Goal: Find contact information: Find contact information

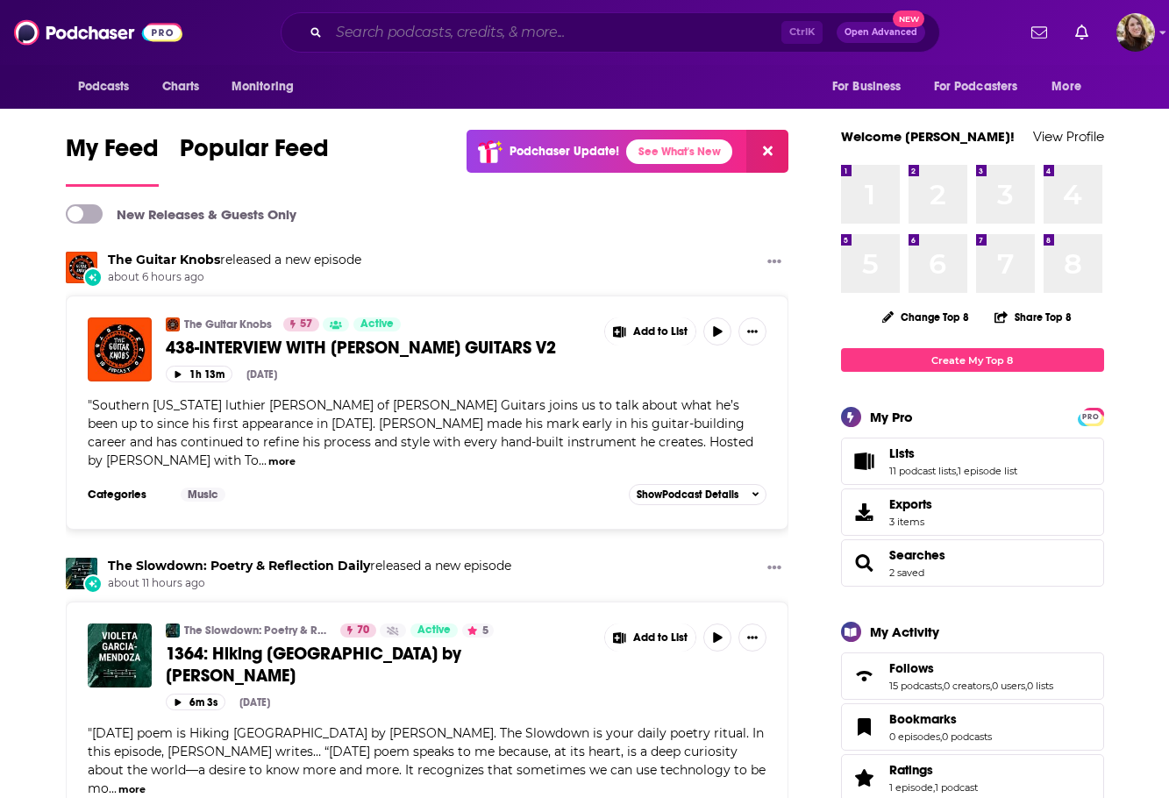
click at [420, 40] on input "Search podcasts, credits, & more..." at bounding box center [555, 32] width 453 height 28
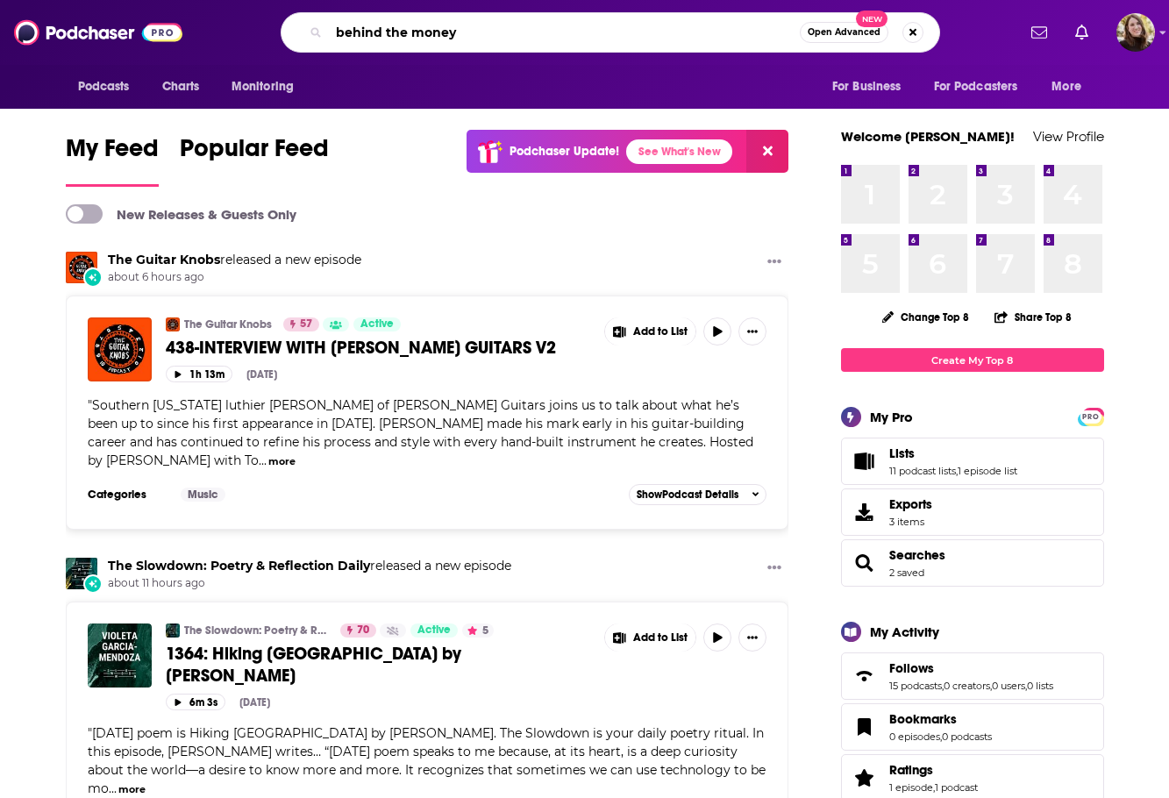
type input "behind the money"
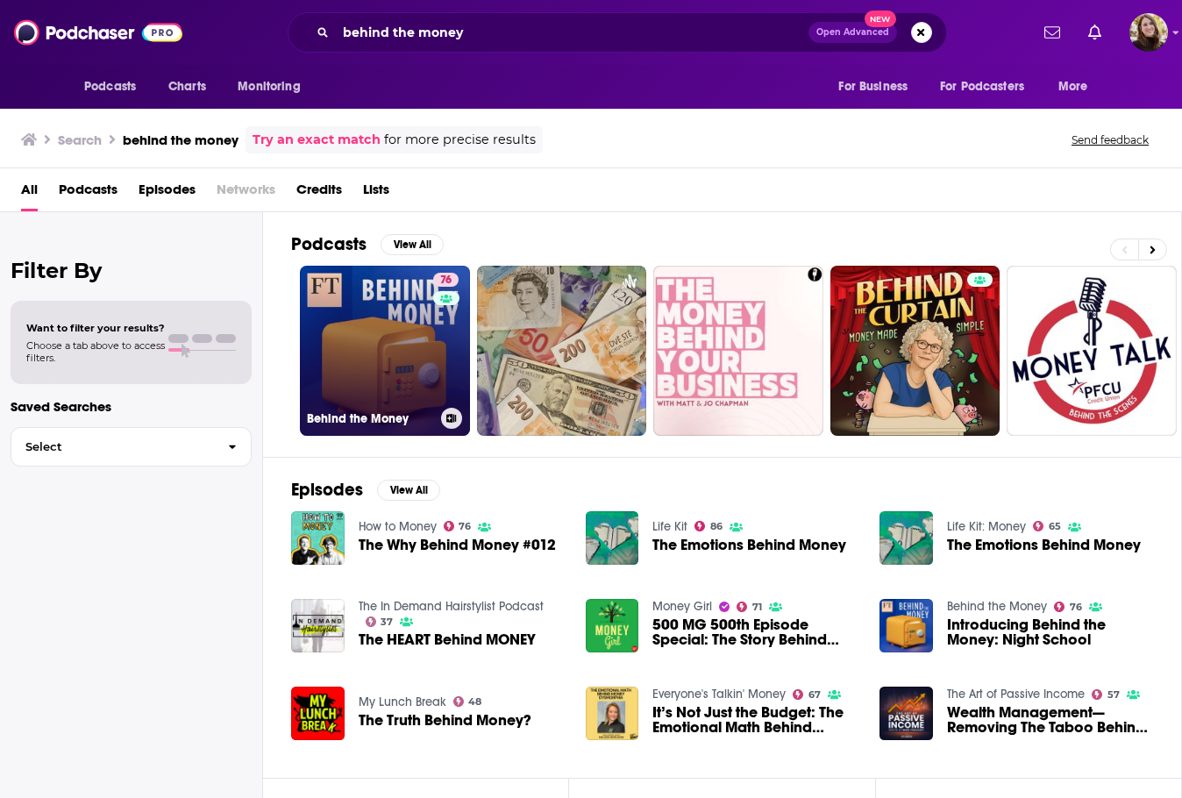
click at [350, 384] on link "76 Behind the Money" at bounding box center [385, 351] width 170 height 170
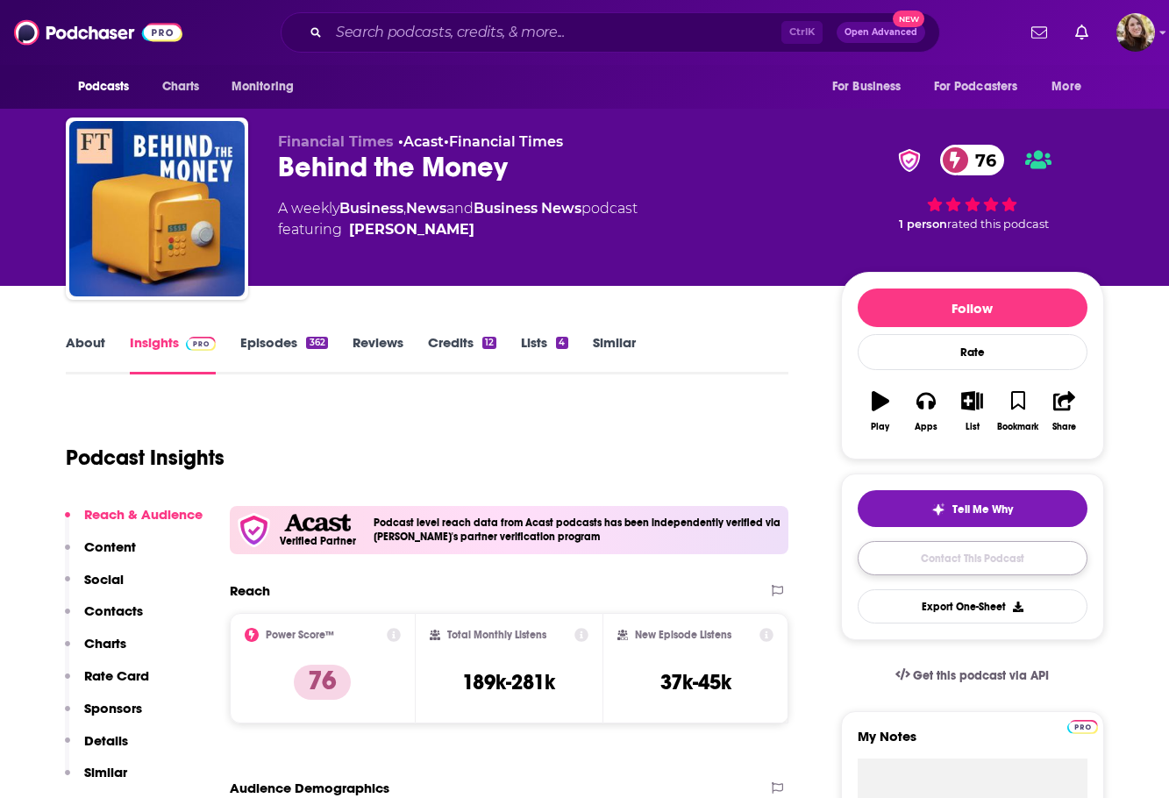
click at [1051, 563] on link "Contact This Podcast" at bounding box center [973, 558] width 230 height 34
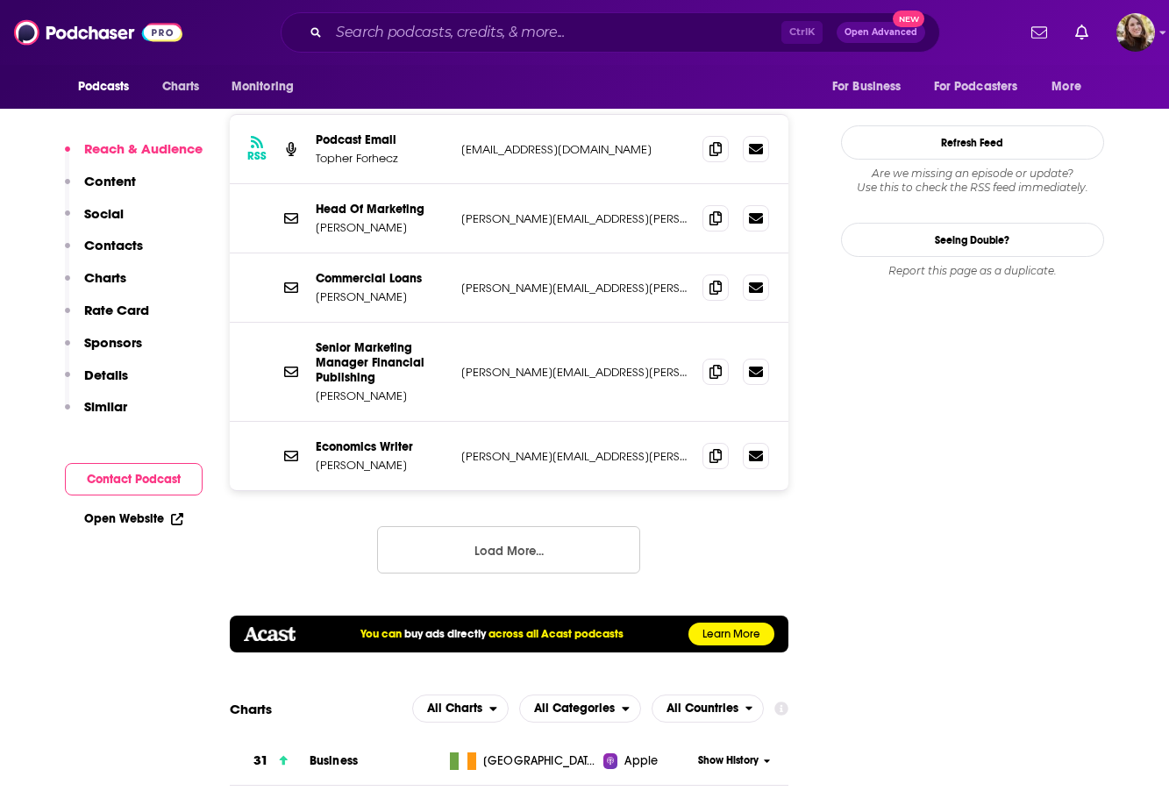
scroll to position [1592, 0]
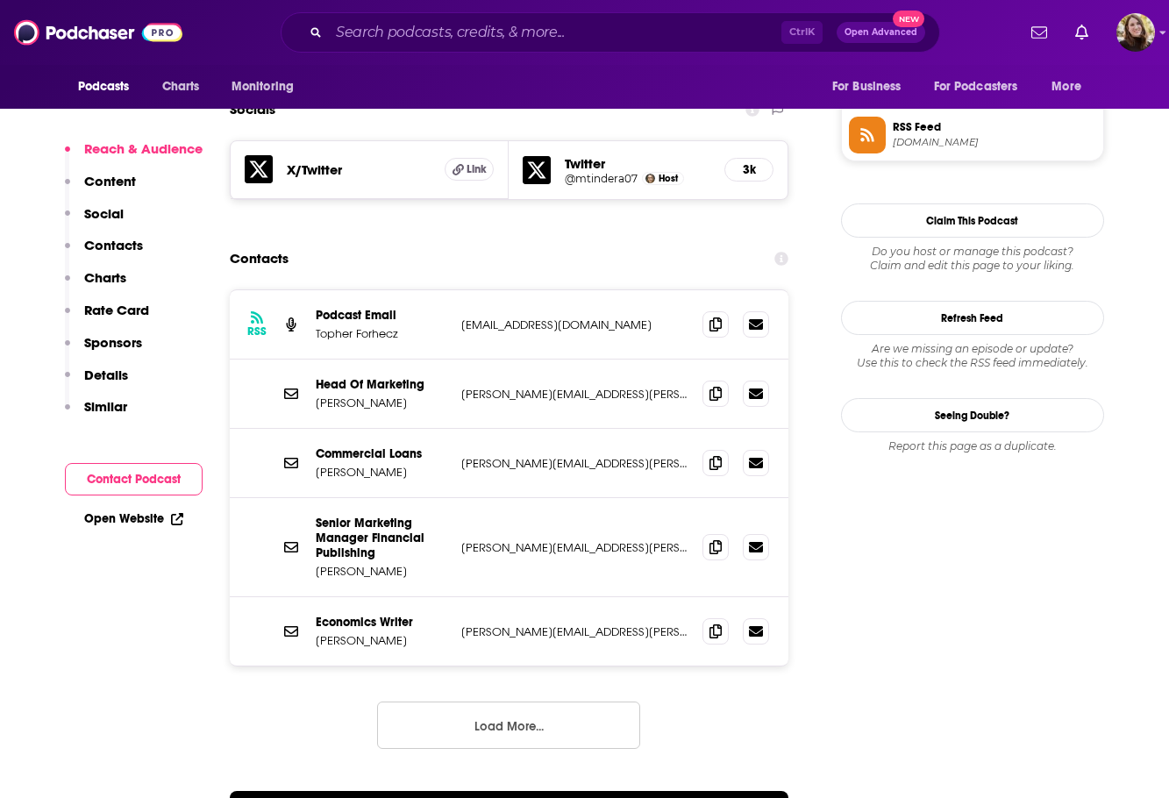
click at [561, 702] on button "Load More..." at bounding box center [508, 725] width 263 height 47
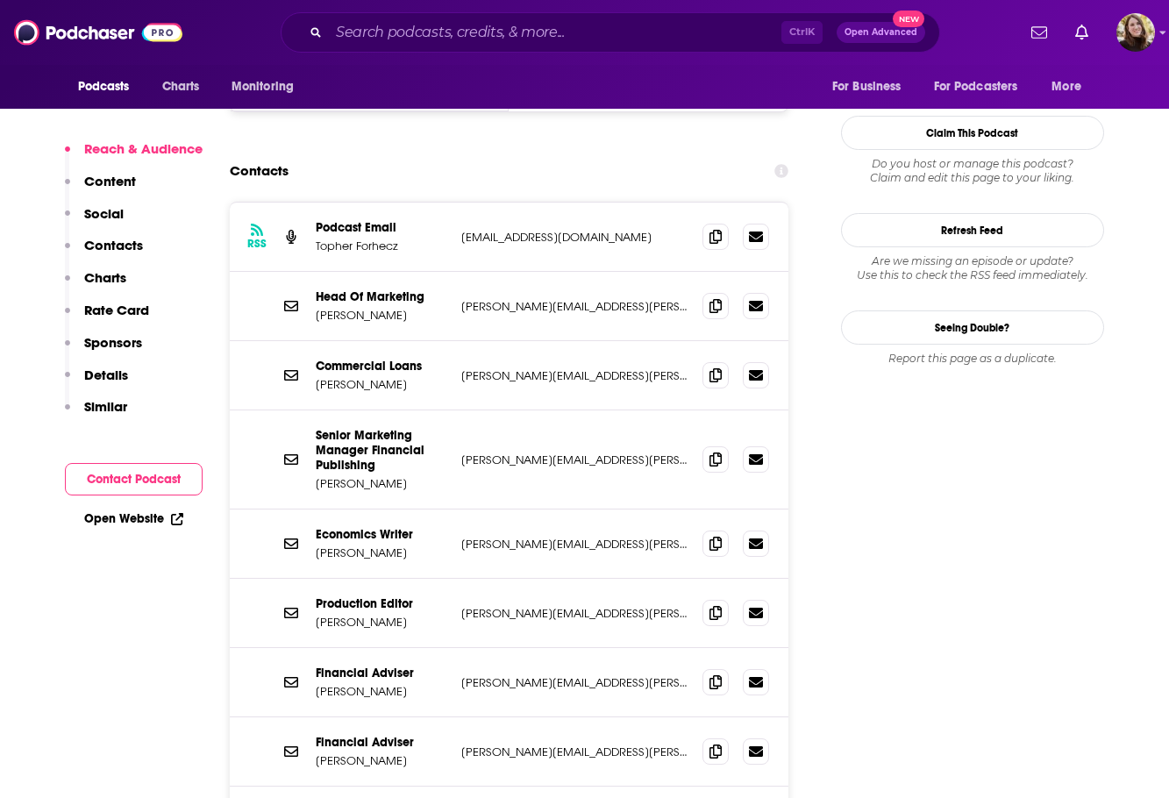
scroll to position [1855, 0]
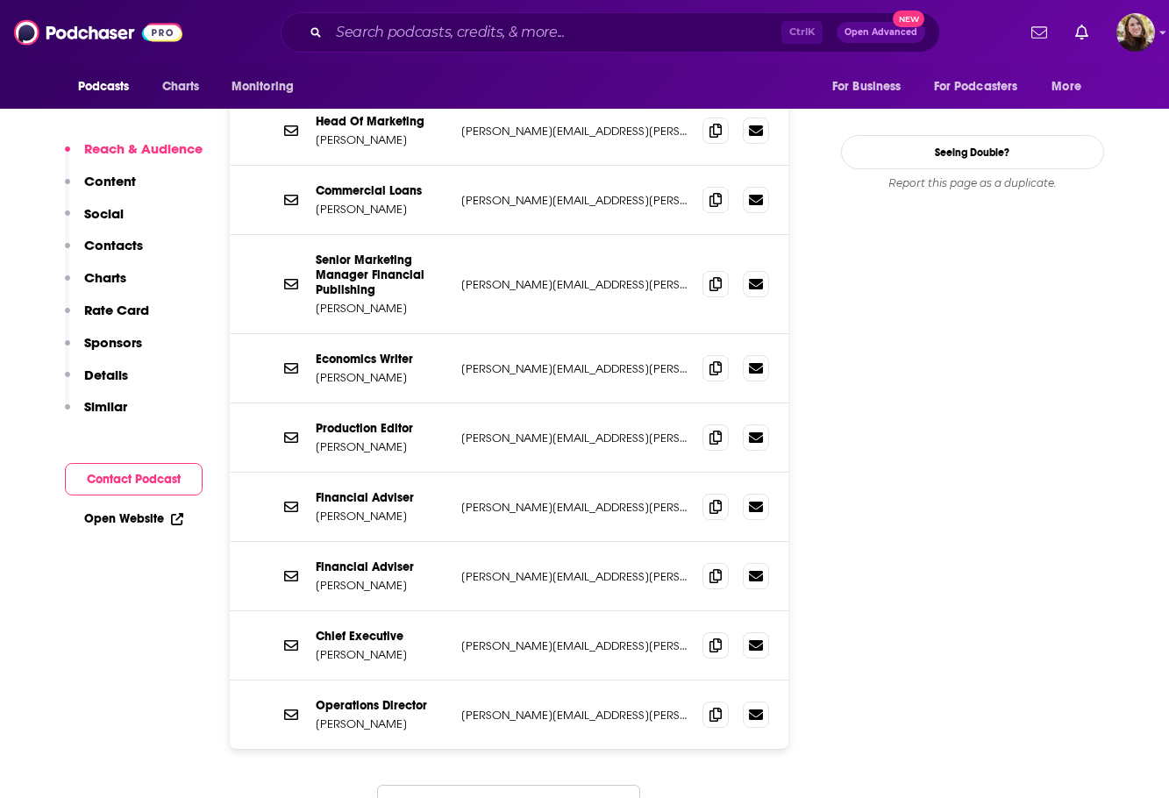
click at [574, 785] on button "Load More..." at bounding box center [508, 808] width 263 height 47
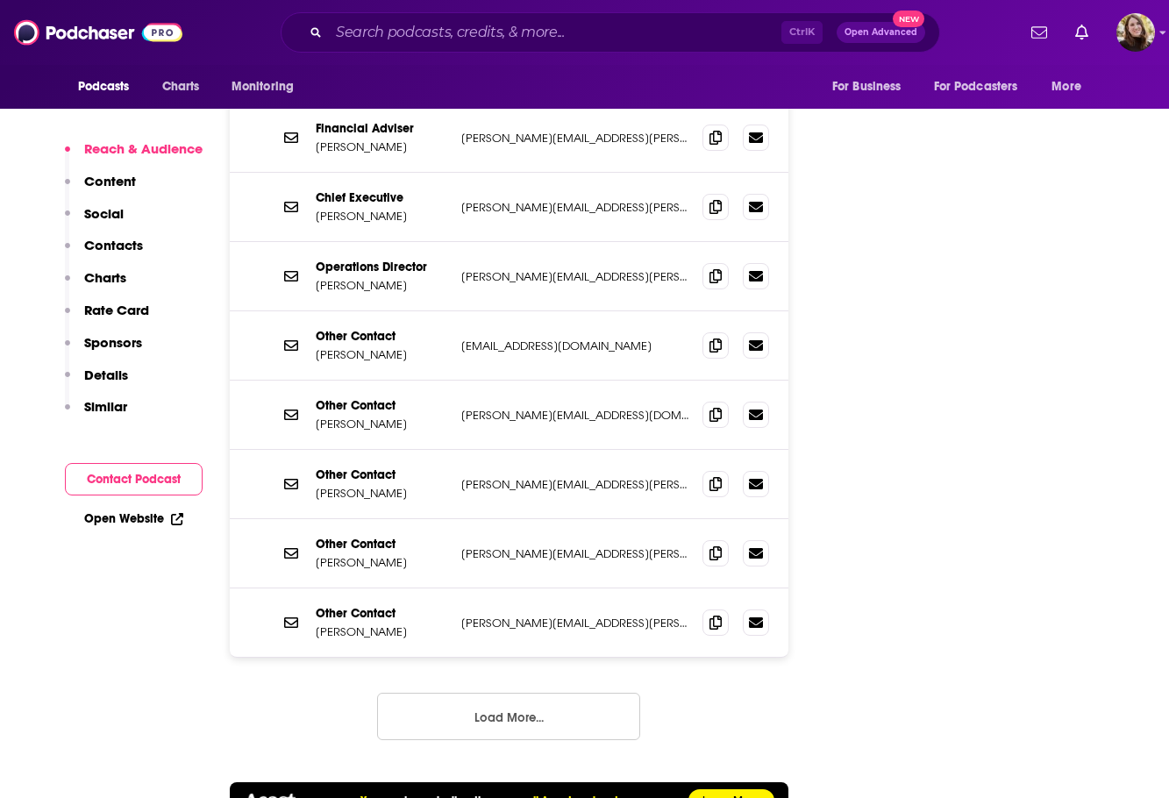
click at [568, 693] on button "Load More..." at bounding box center [508, 716] width 263 height 47
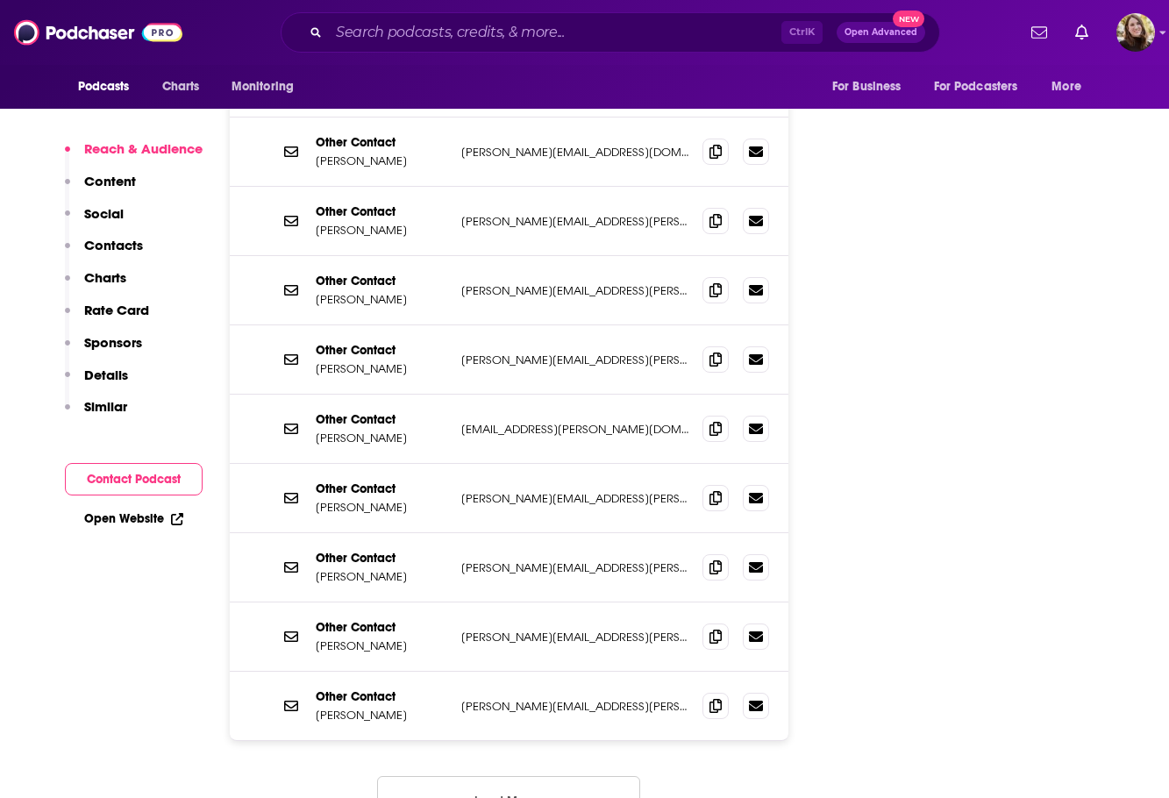
scroll to position [2644, 0]
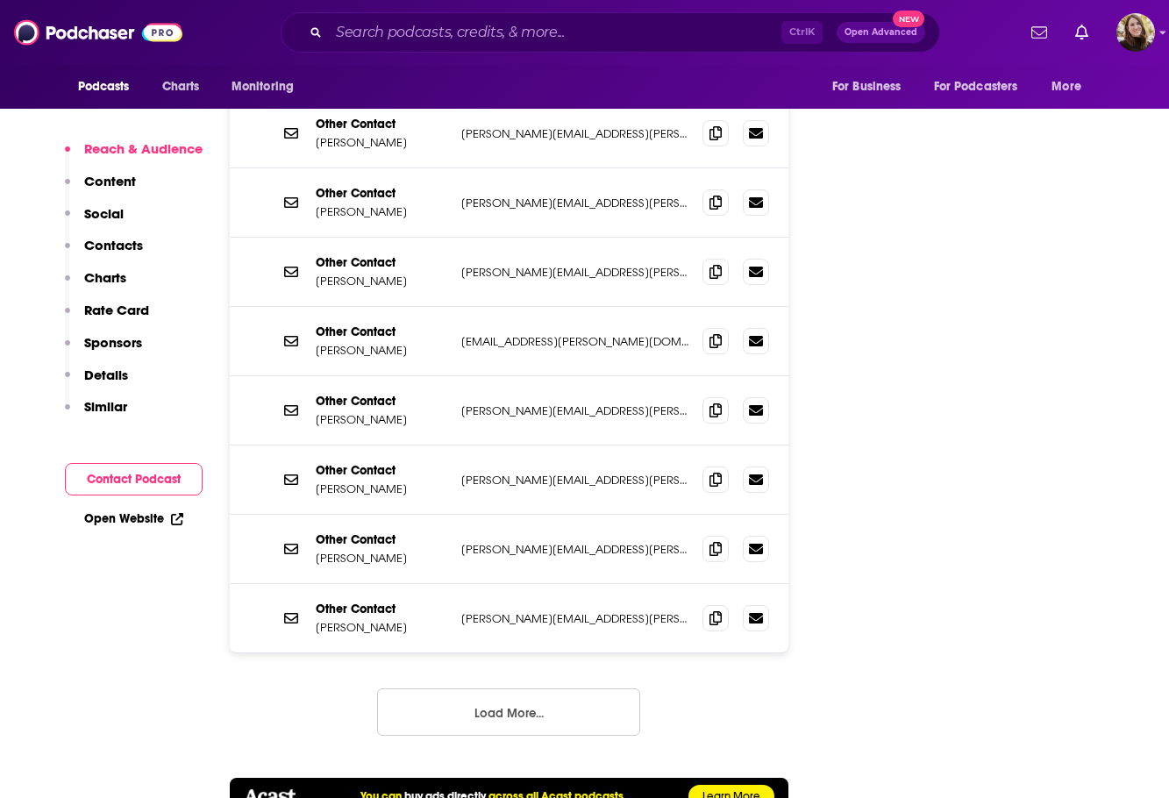
click at [564, 689] on button "Load More..." at bounding box center [508, 712] width 263 height 47
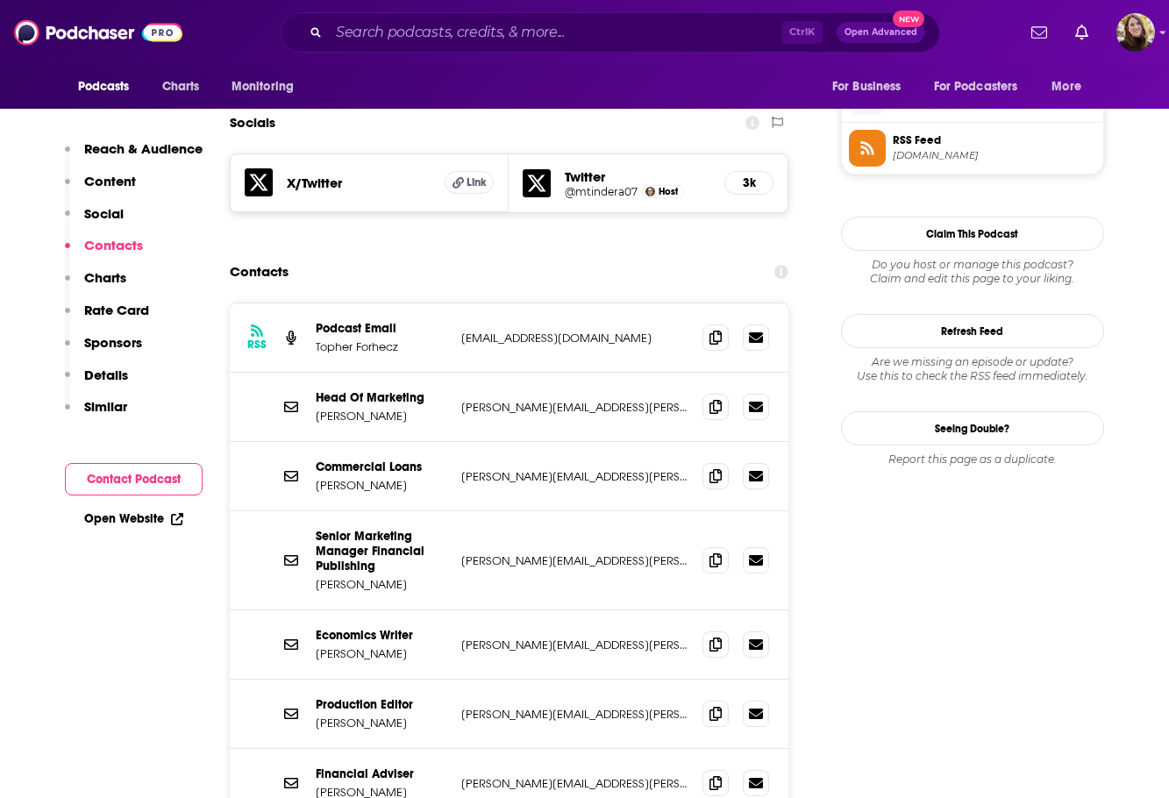
scroll to position [1754, 0]
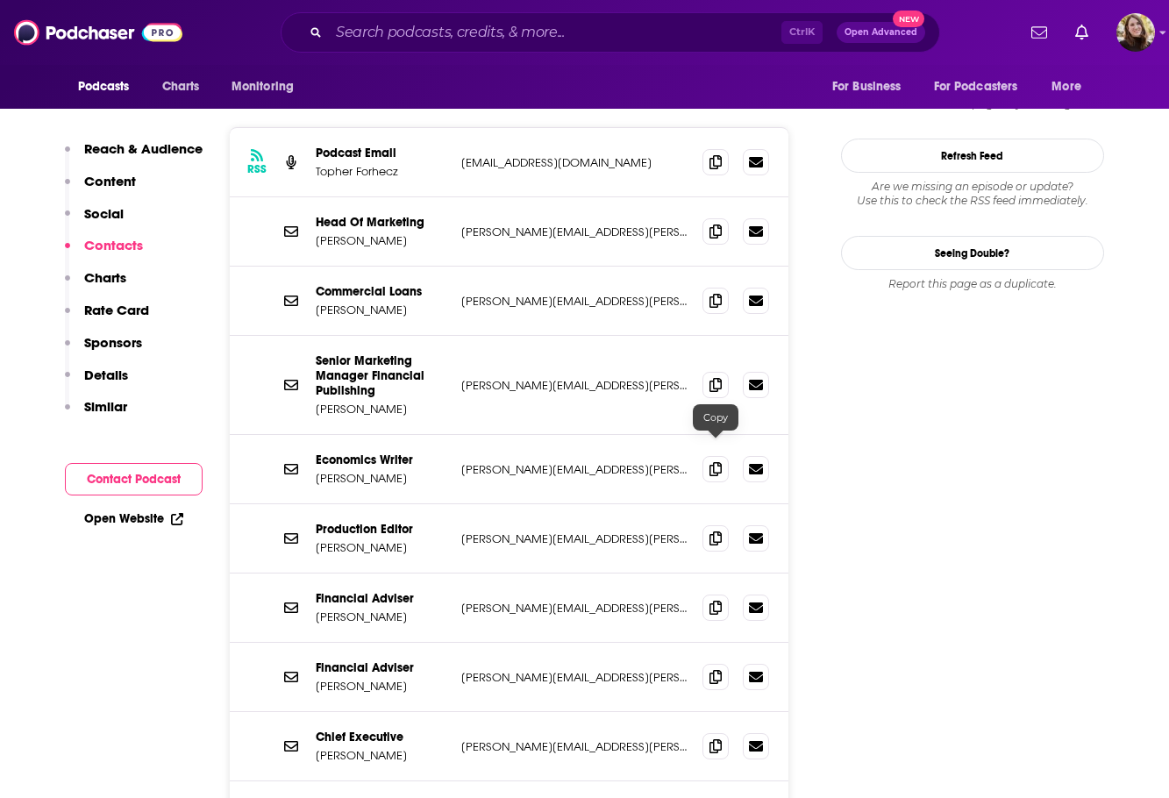
drag, startPoint x: 715, startPoint y: 455, endPoint x: 849, endPoint y: 503, distance: 142.6
click at [715, 532] on icon at bounding box center [716, 539] width 12 height 14
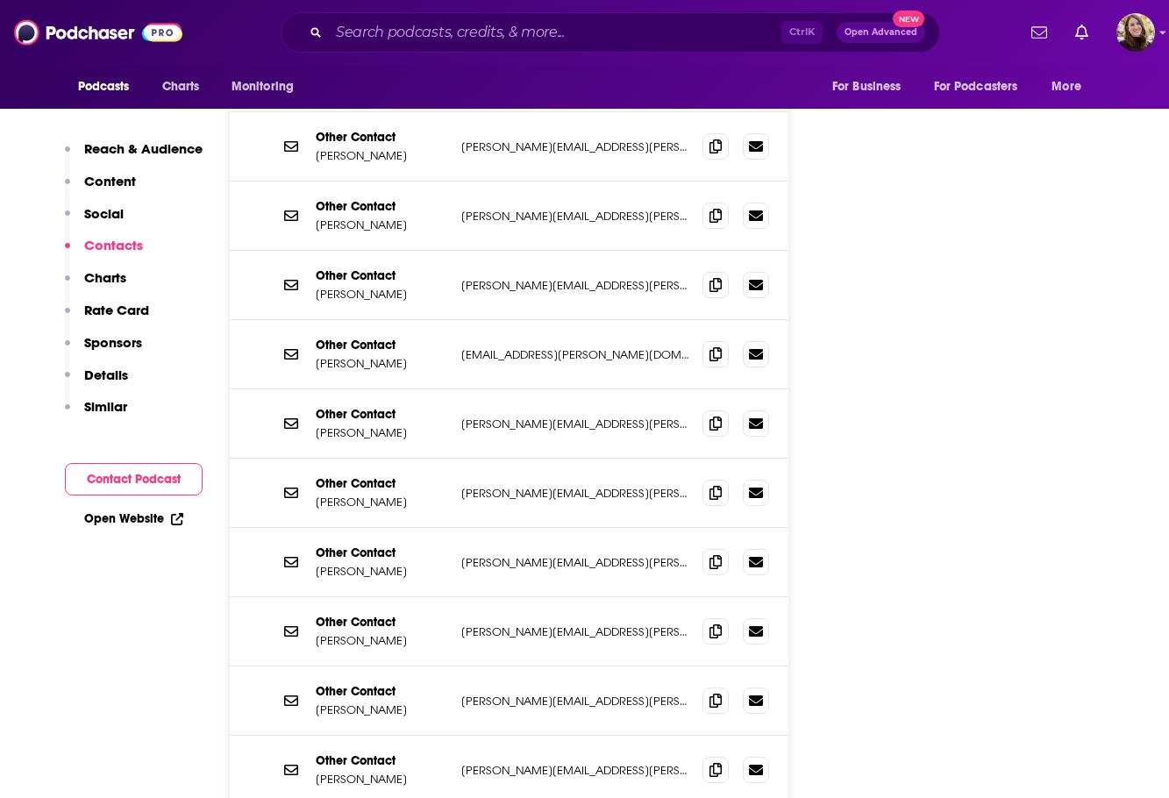
scroll to position [2894, 0]
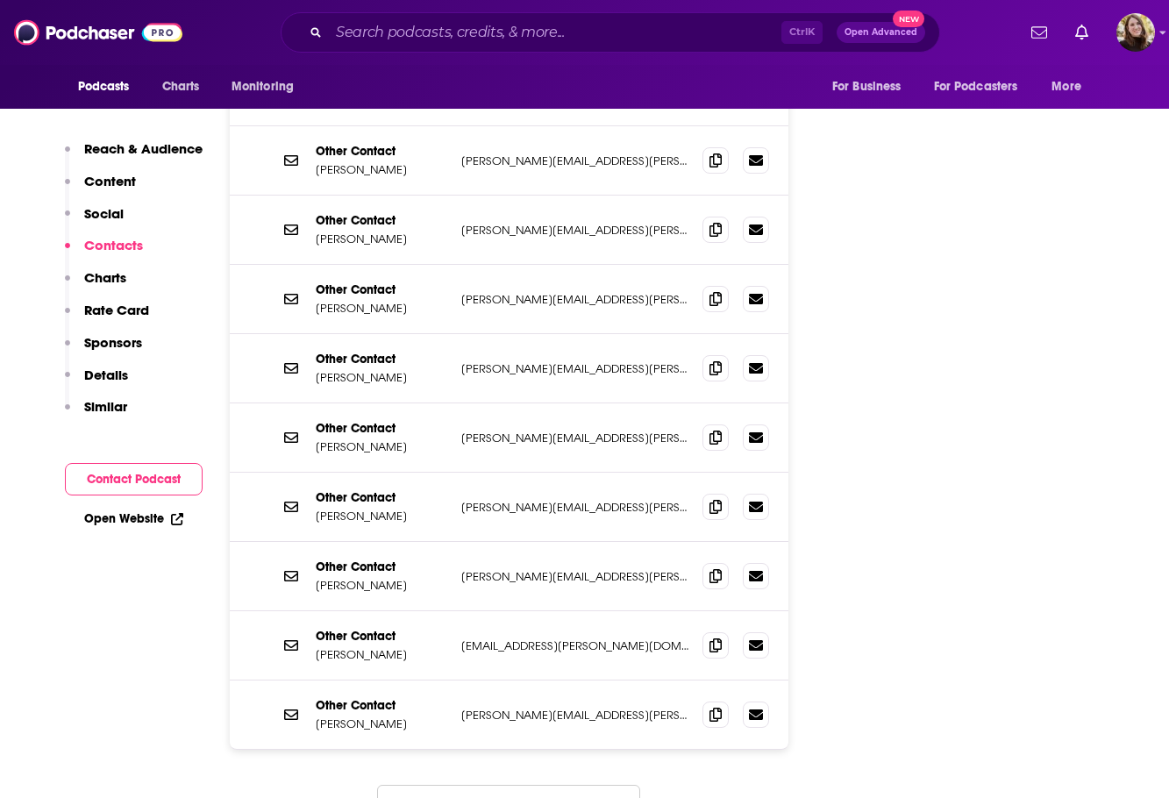
click at [566, 785] on button "Load More..." at bounding box center [508, 808] width 263 height 47
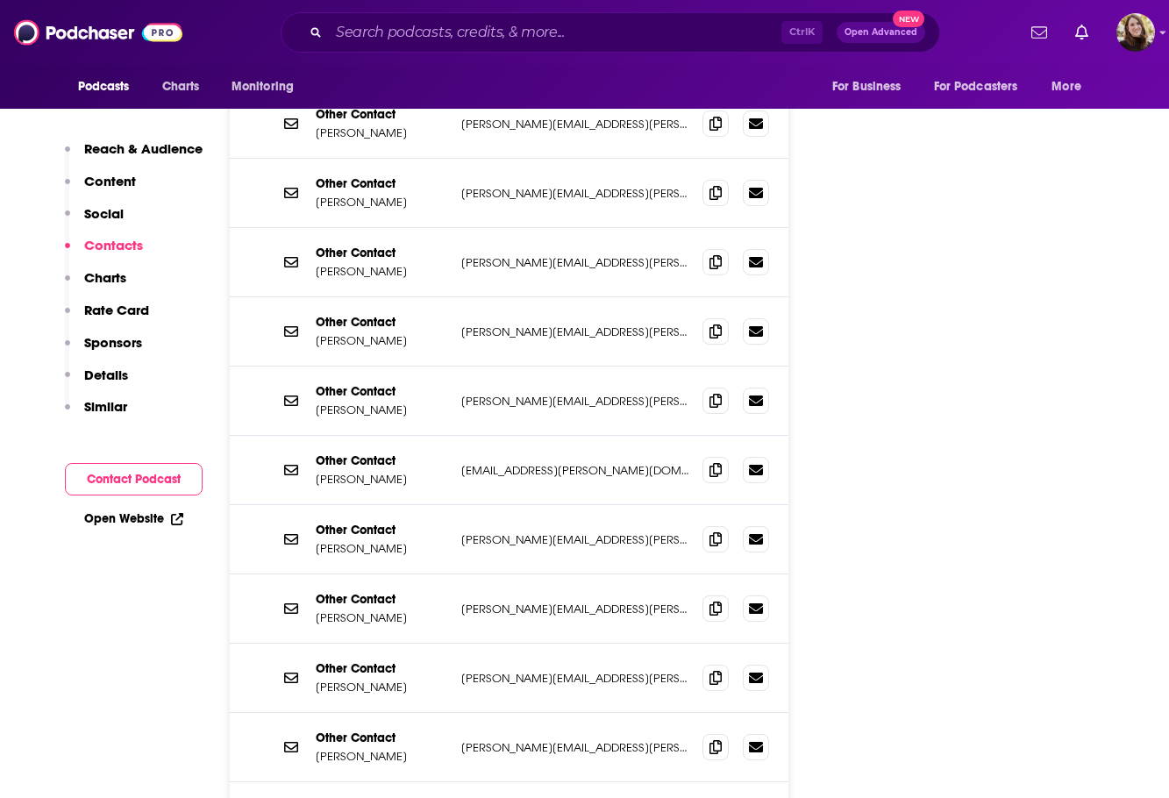
scroll to position [3421, 0]
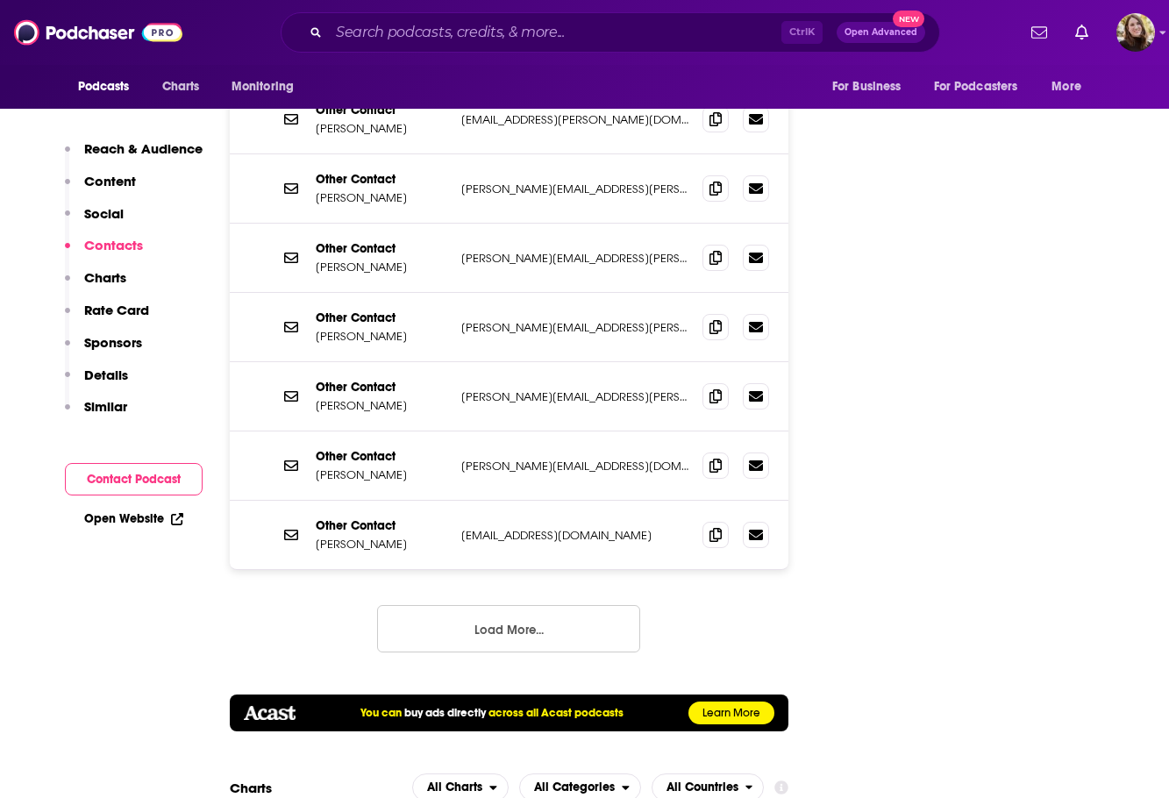
drag, startPoint x: 492, startPoint y: 542, endPoint x: 507, endPoint y: 532, distance: 18.3
click at [492, 605] on button "Load More..." at bounding box center [508, 628] width 263 height 47
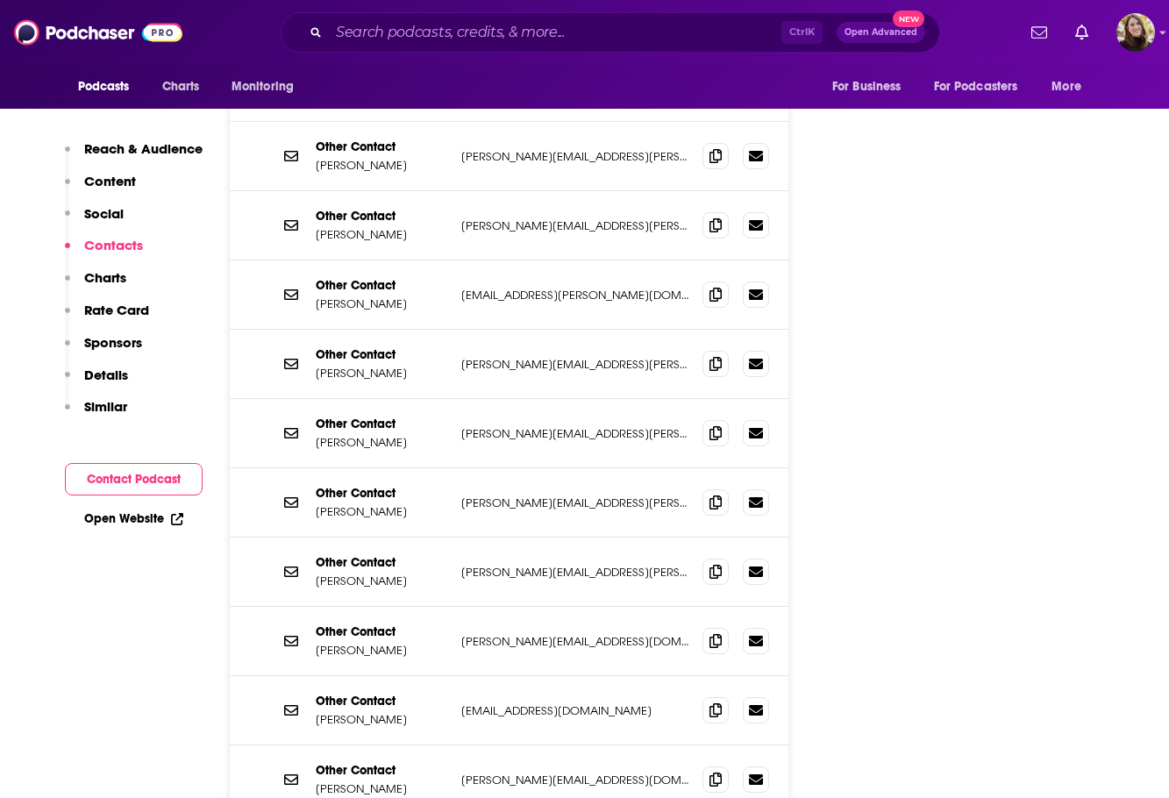
scroll to position [2982, 0]
